Goal: Find specific page/section: Find specific page/section

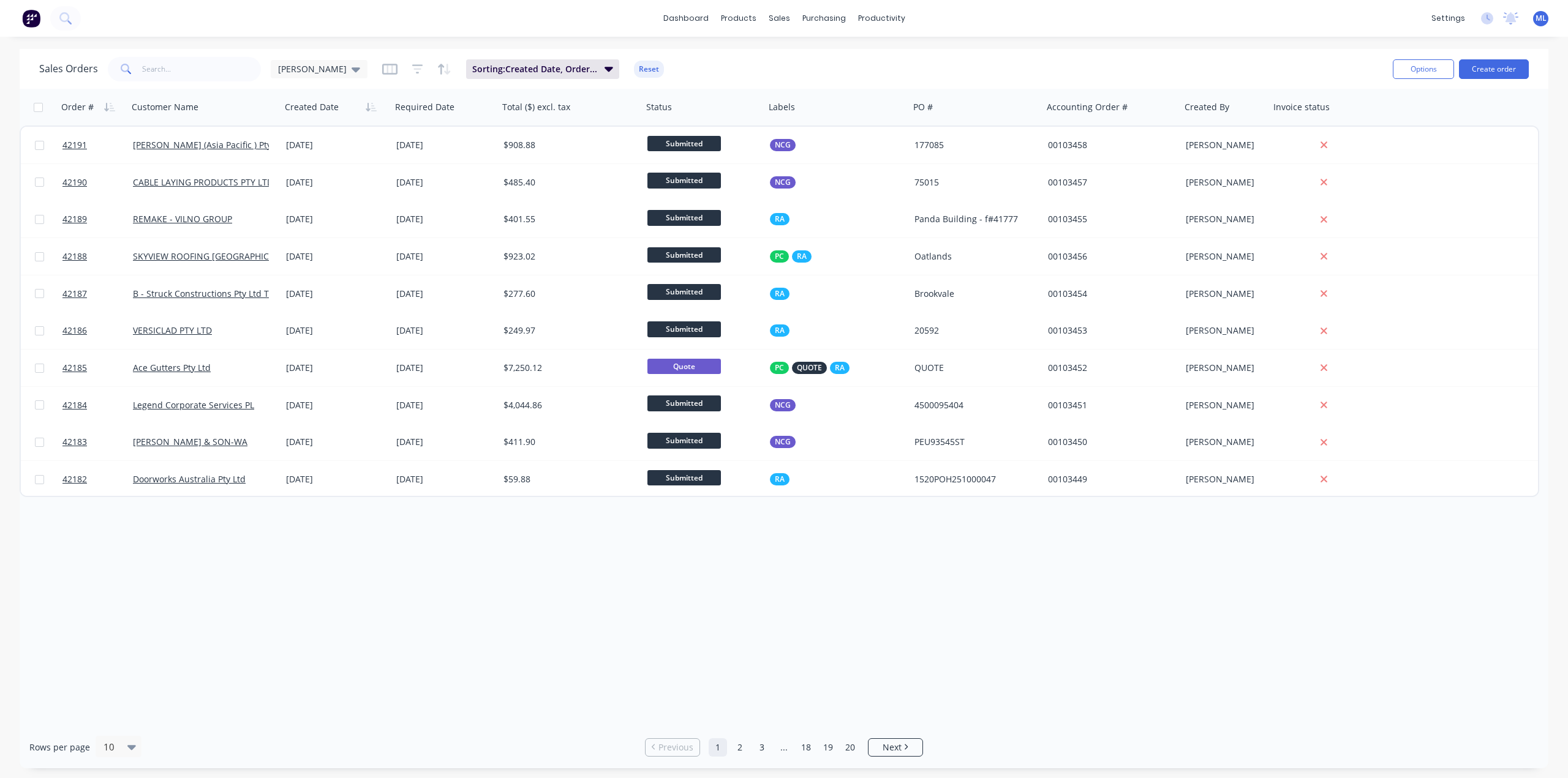
click at [656, 637] on div "Order # Customer Name Created Date Required Date Total ($) excl. tax Status Lab…" at bounding box center [784, 407] width 1529 height 637
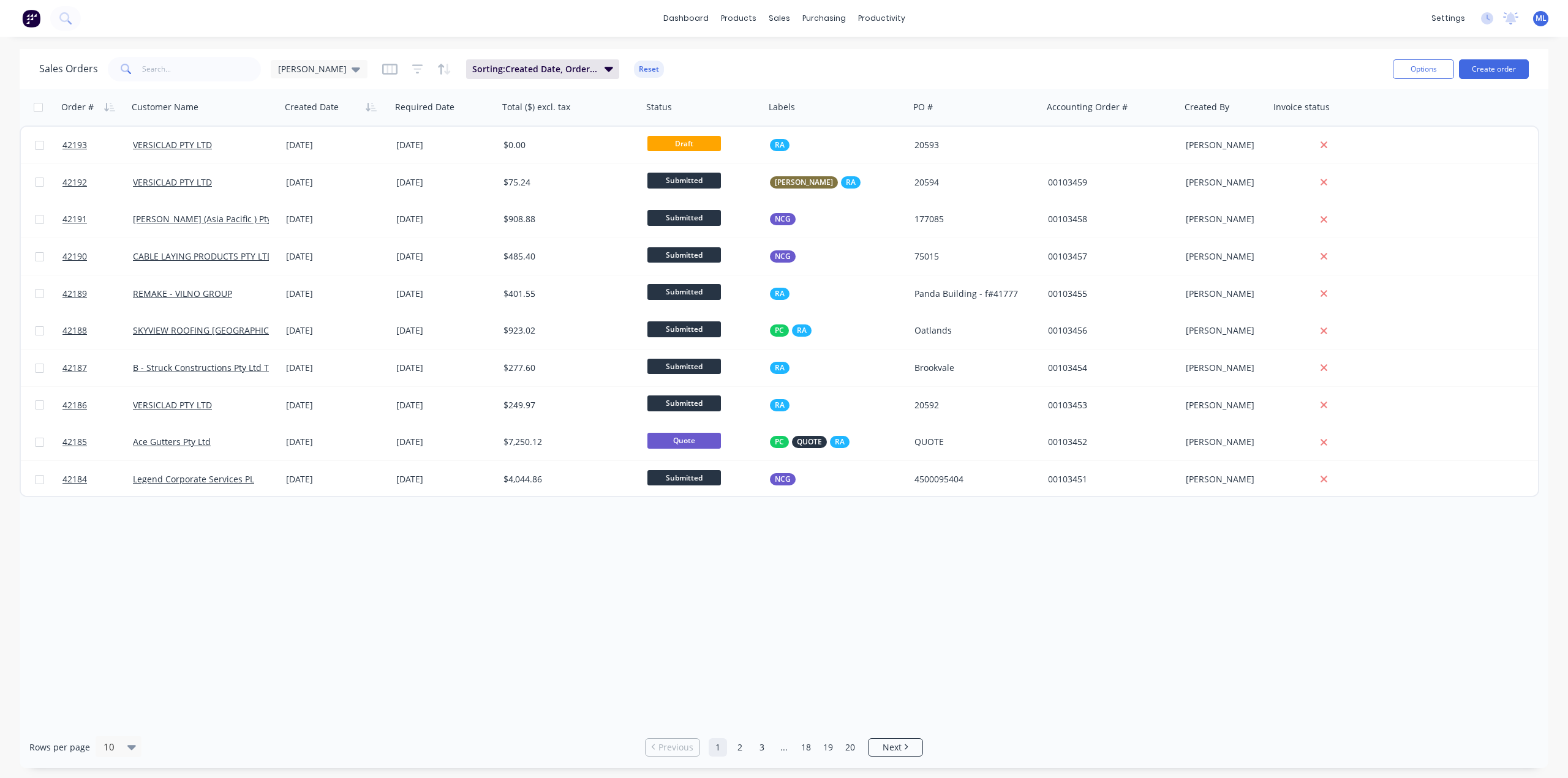
click at [665, 599] on div "Order # Customer Name Created Date Required Date Total ($) excl. tax Status Lab…" at bounding box center [784, 407] width 1529 height 637
click at [883, 57] on link "Workflow" at bounding box center [929, 58] width 163 height 24
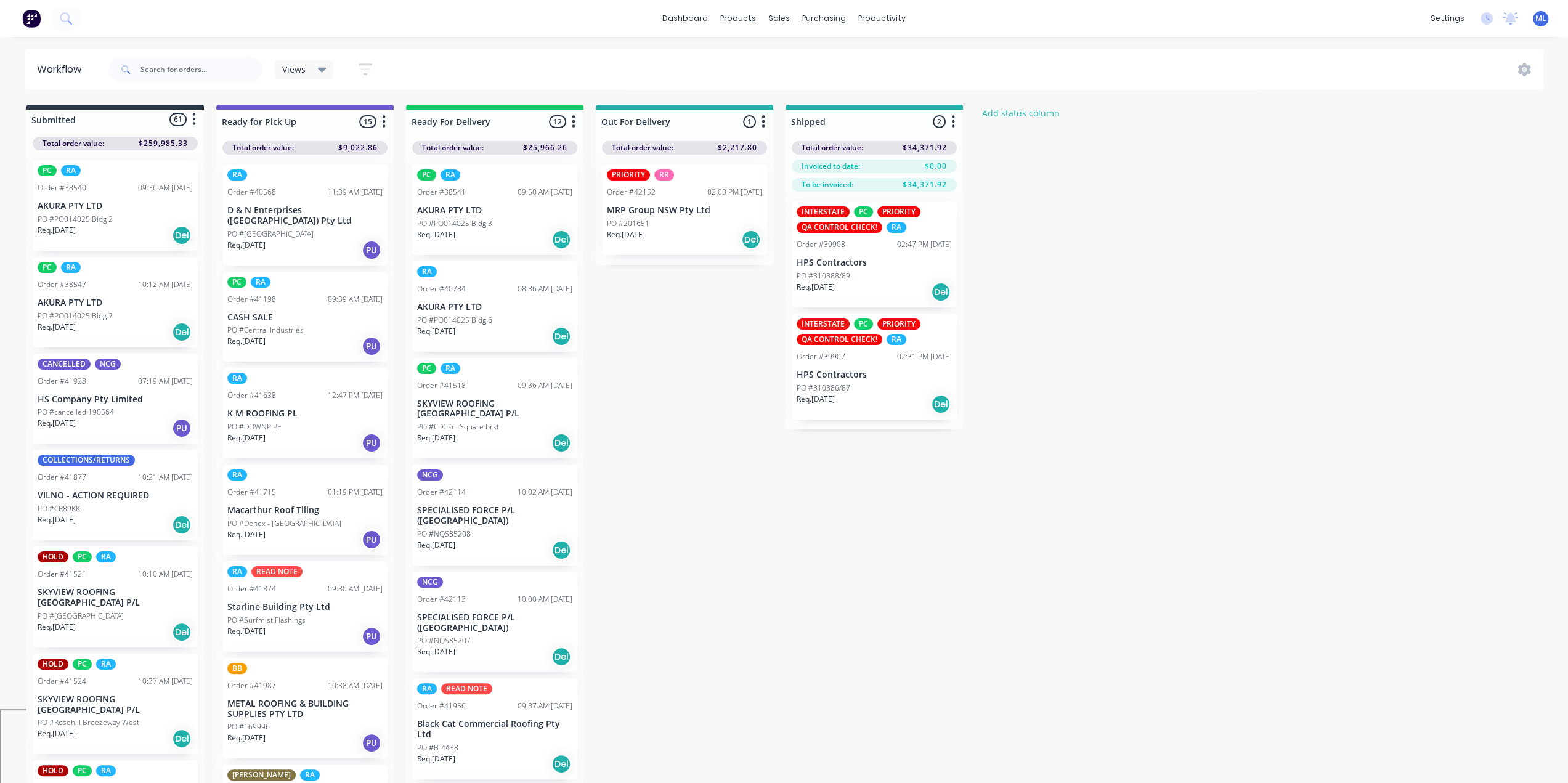
click at [311, 66] on div "Views" at bounding box center [304, 70] width 44 height 11
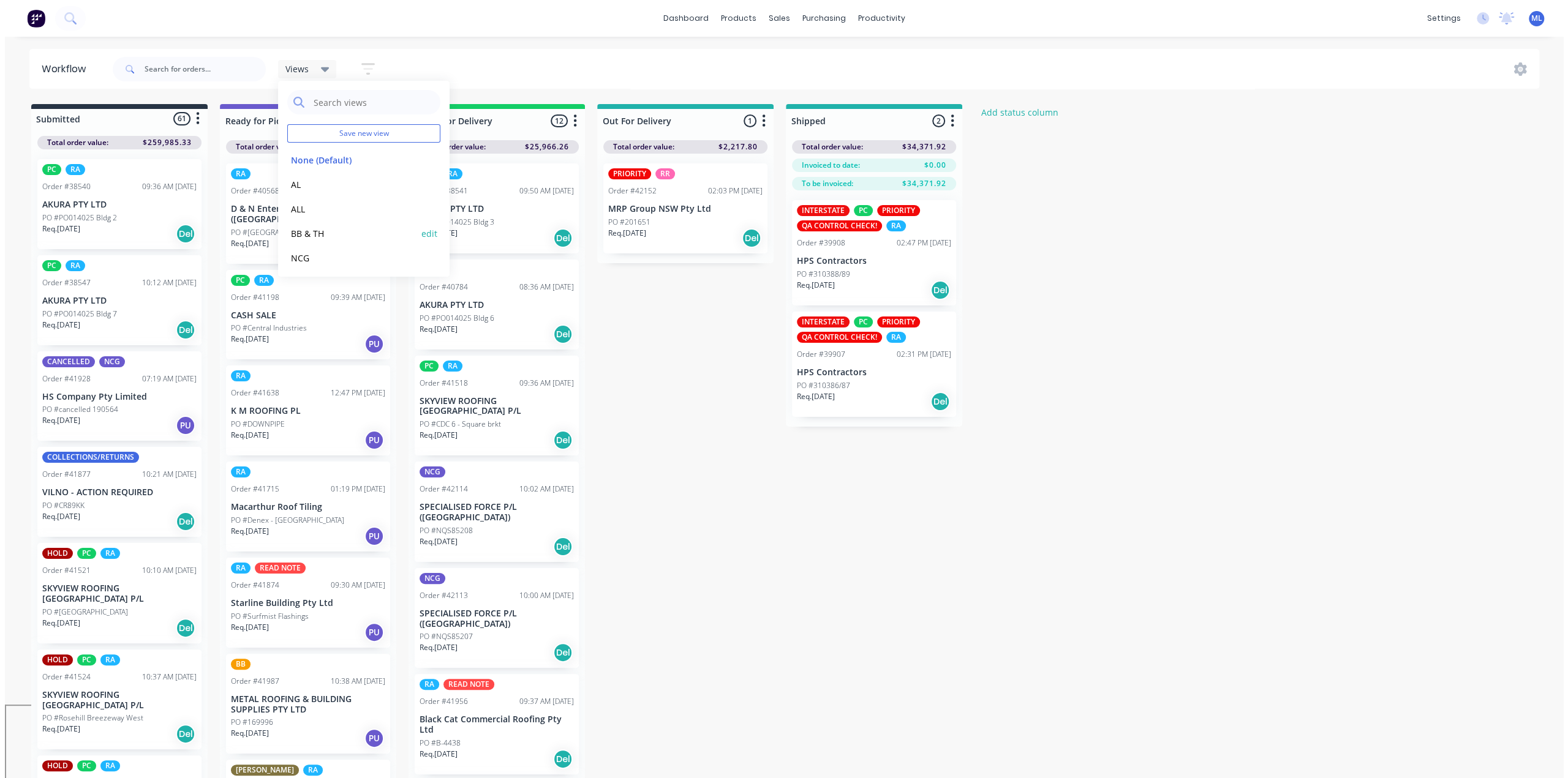
scroll to position [51, 0]
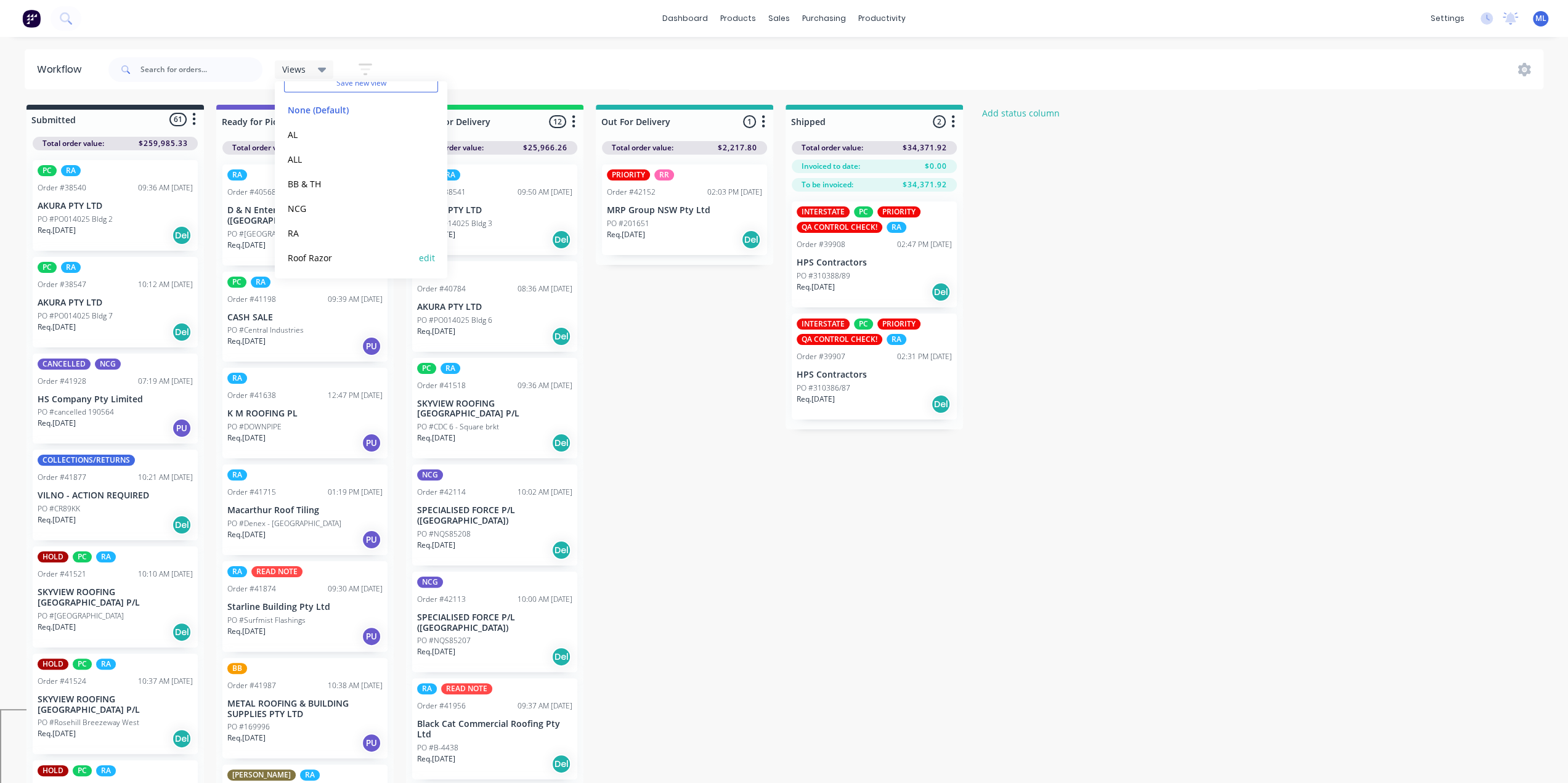
click at [304, 260] on button "Roof Razor" at bounding box center [350, 258] width 131 height 14
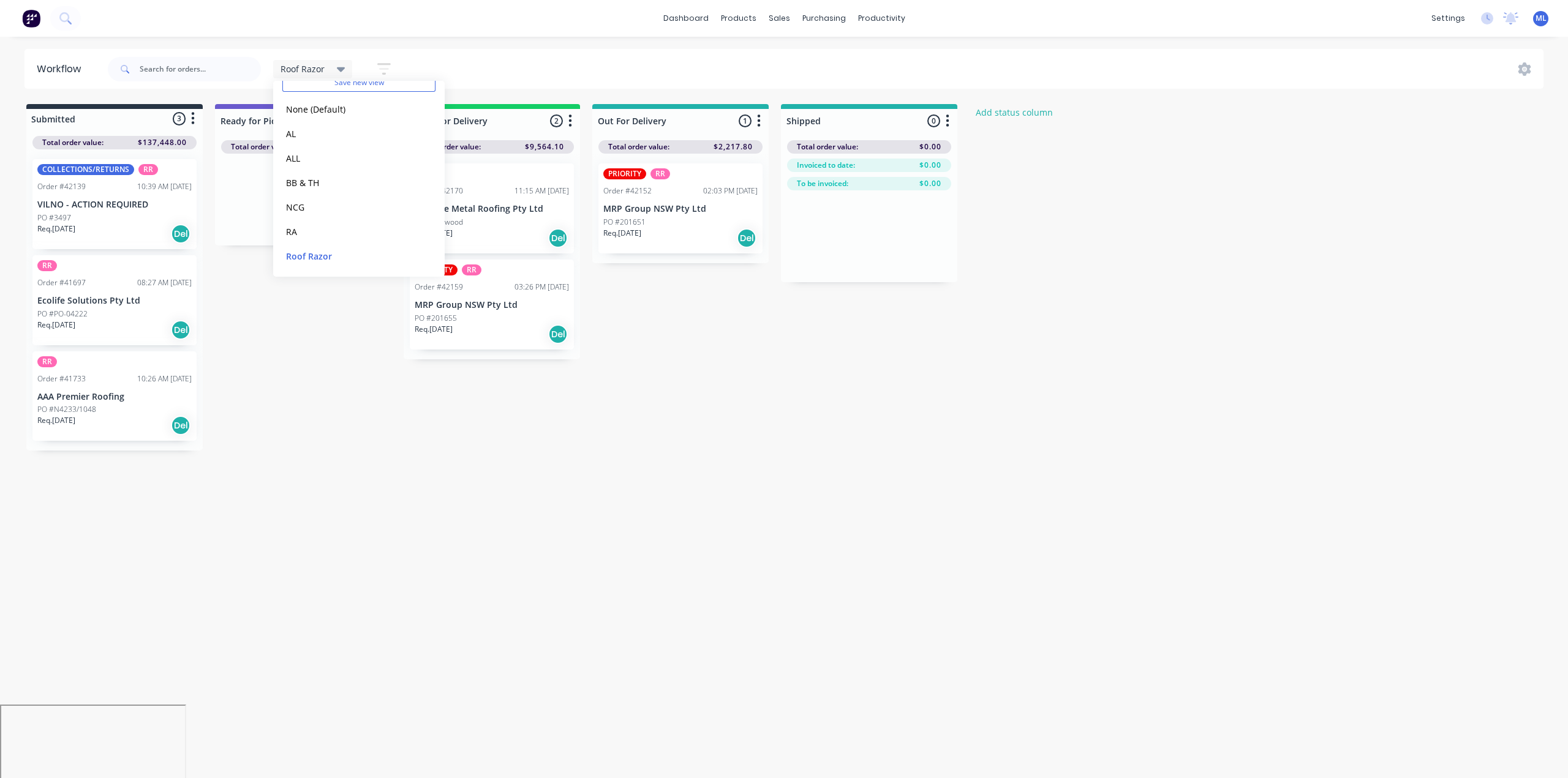
click at [318, 404] on div "Submitted 3 Status colour #273444 hex #273444 Save Cancel Summaries Total order…" at bounding box center [656, 277] width 1333 height 347
click at [333, 67] on div "Roof Razor" at bounding box center [312, 69] width 65 height 11
click at [299, 205] on button "NCG" at bounding box center [348, 207] width 131 height 14
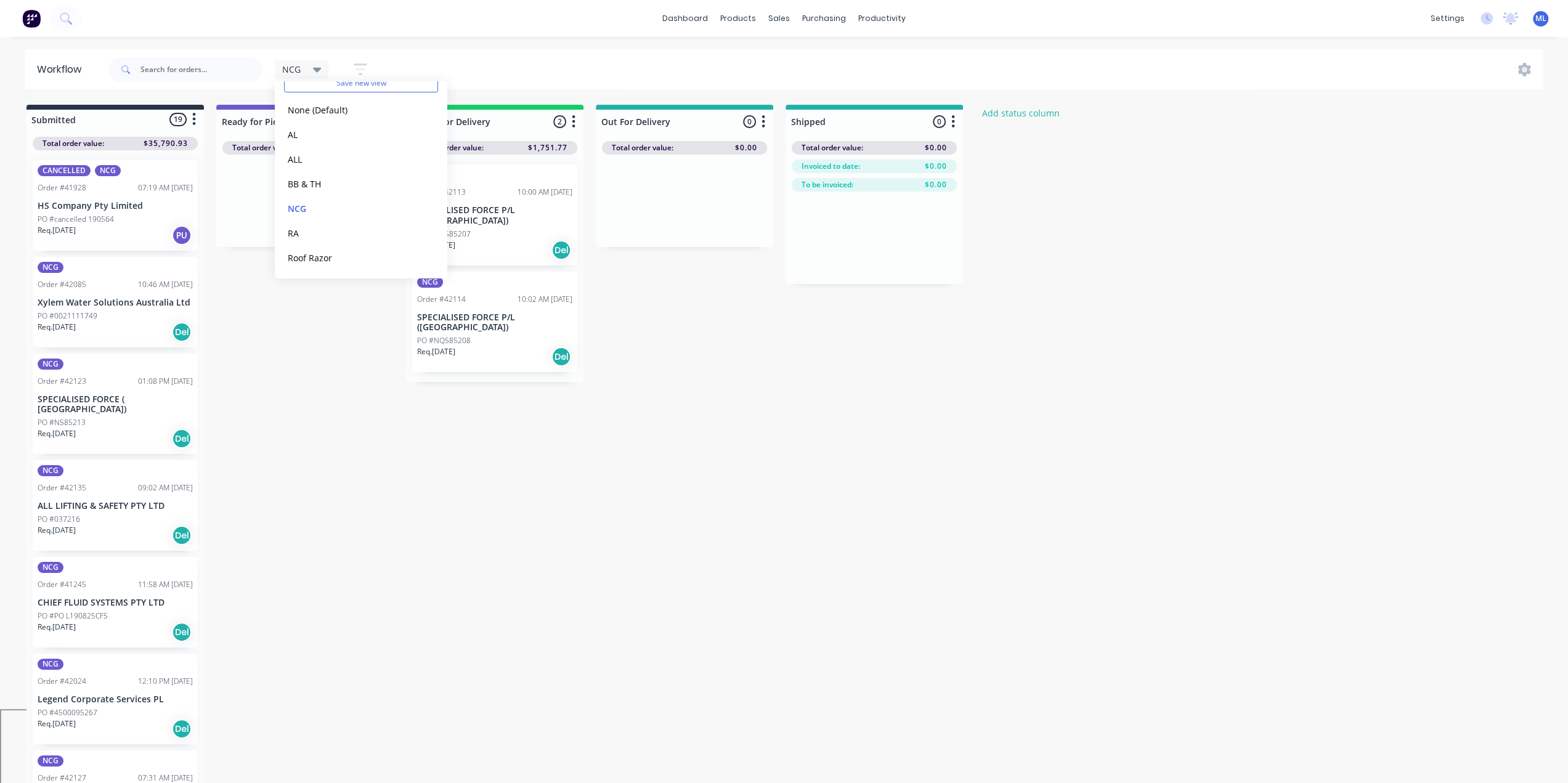
click at [275, 403] on div "Submitted 19 Status colour #273444 hex #273444 Save Cancel Summaries Total orde…" at bounding box center [660, 445] width 1340 height 681
